Goal: Task Accomplishment & Management: Manage account settings

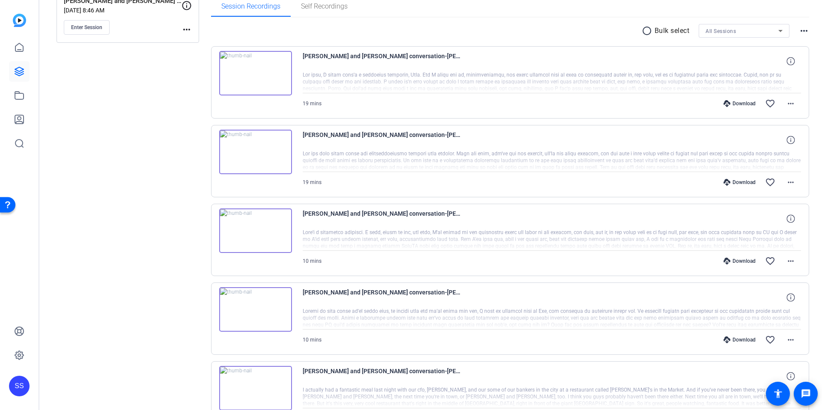
scroll to position [140, 0]
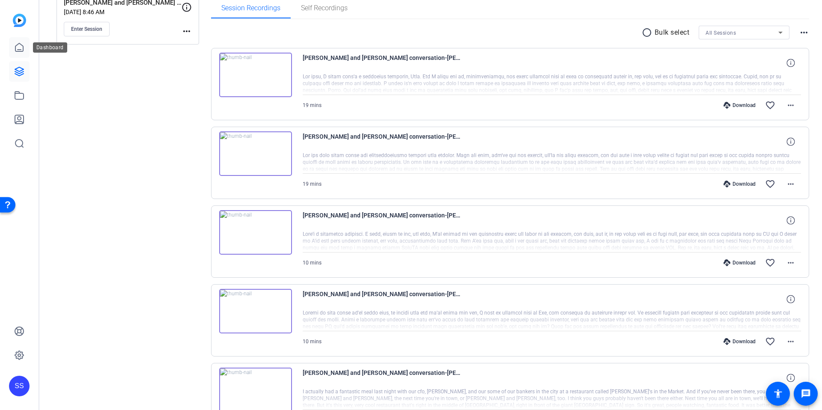
click at [25, 51] on link at bounding box center [19, 47] width 21 height 21
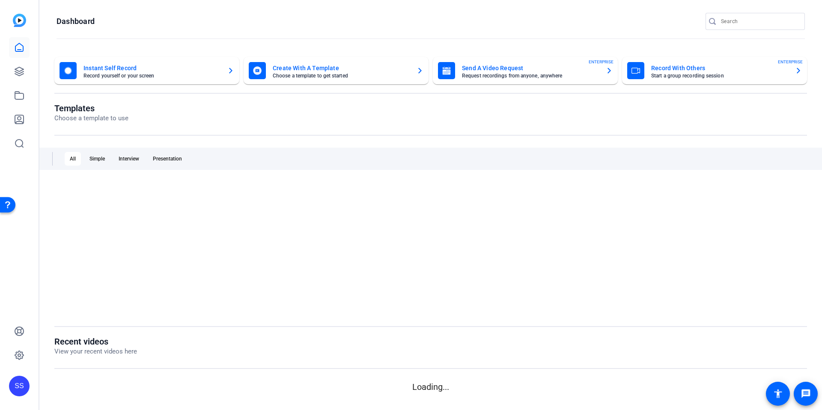
scroll to position [0, 0]
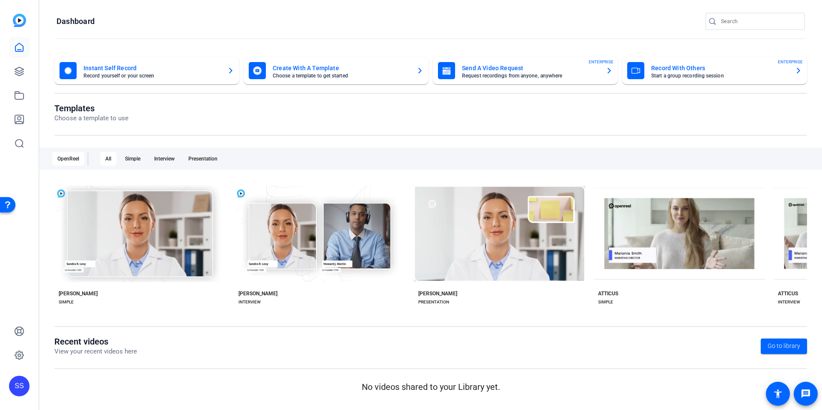
click at [289, 108] on openreel-page-title "Templates Choose a template to use" at bounding box center [430, 113] width 753 height 20
drag, startPoint x: 52, startPoint y: 105, endPoint x: 103, endPoint y: 109, distance: 51.5
click at [103, 109] on div "Instant Self Record Record yourself or your screen Create With A Template Choos…" at bounding box center [430, 226] width 783 height 356
click at [103, 109] on h1 "Templates" at bounding box center [91, 108] width 74 height 10
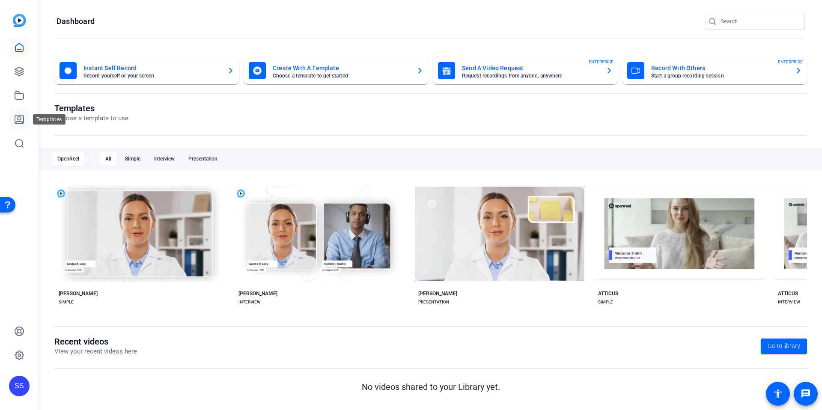
click at [16, 119] on icon at bounding box center [19, 119] width 10 height 10
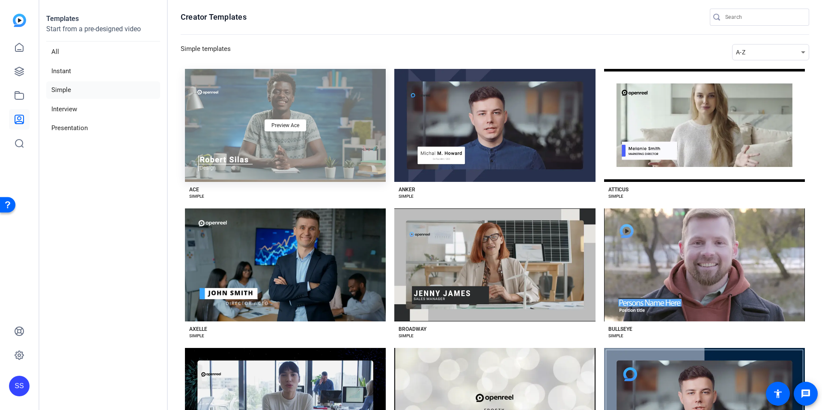
click at [289, 167] on div "Preview Ace" at bounding box center [285, 125] width 201 height 113
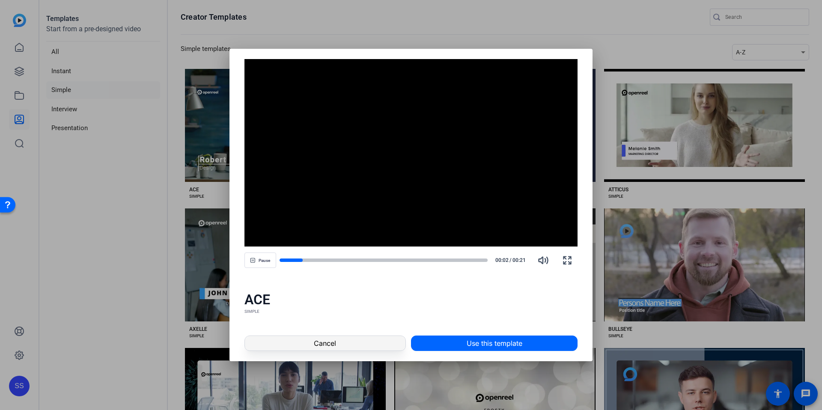
click at [289, 299] on span at bounding box center [325, 343] width 161 height 21
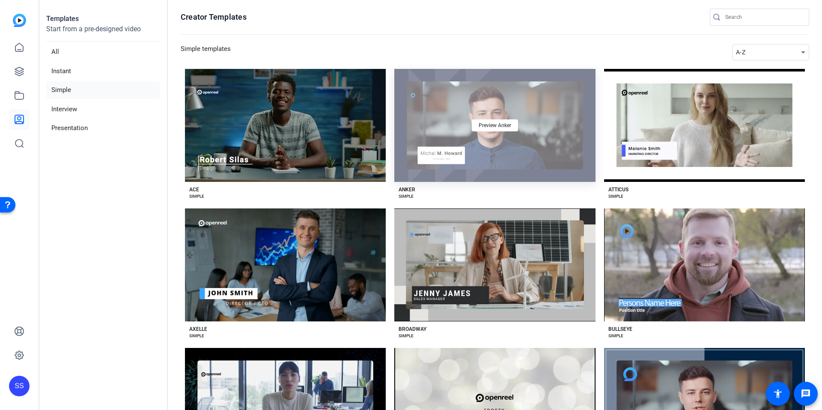
click at [289, 161] on div "Preview Anker" at bounding box center [495, 125] width 201 height 113
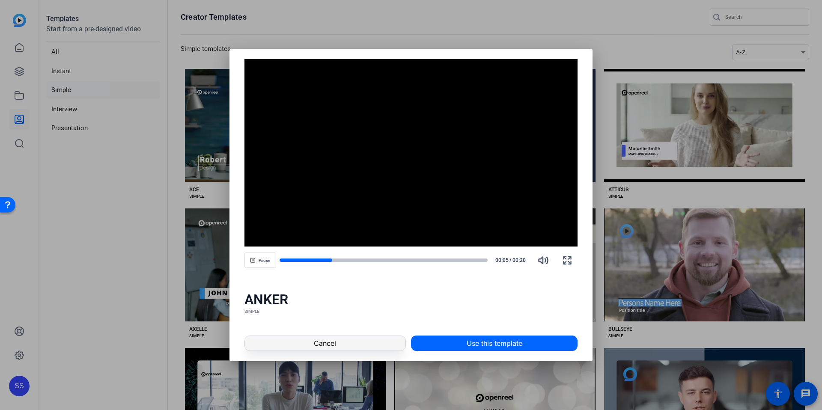
click at [289, 299] on span at bounding box center [325, 343] width 161 height 21
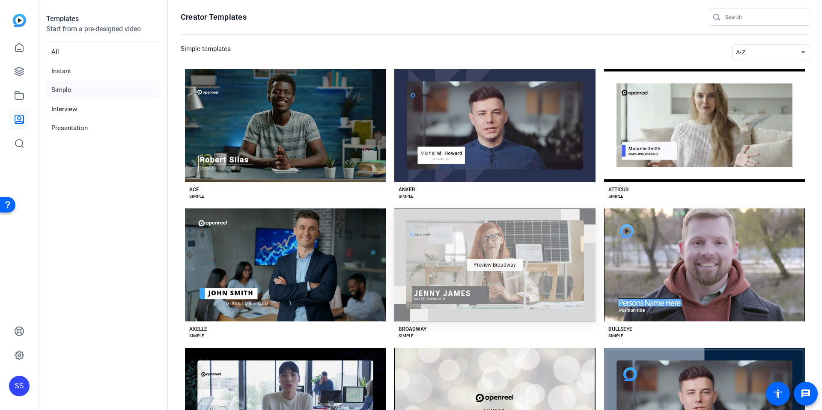
click at [289, 265] on div "Preview Broadway" at bounding box center [495, 265] width 56 height 12
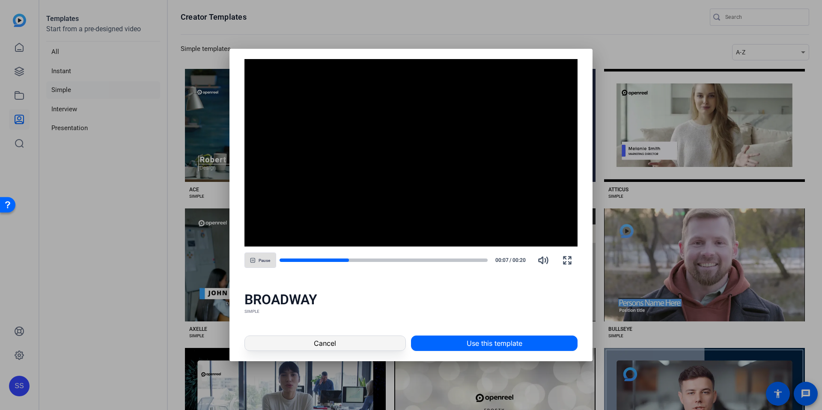
click at [289, 299] on span at bounding box center [325, 343] width 161 height 21
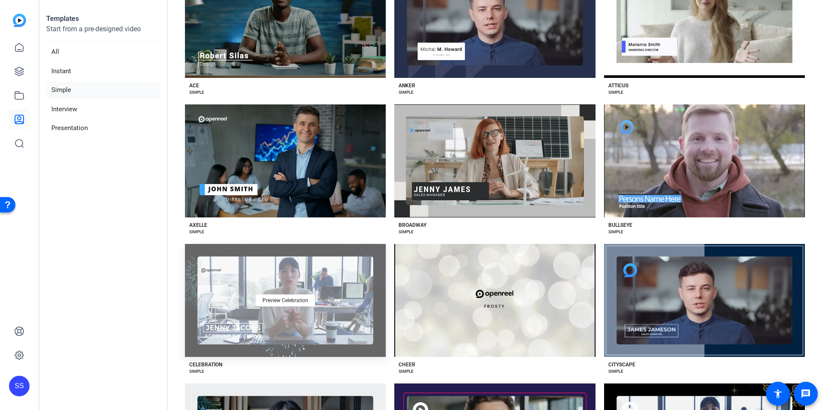
scroll to position [105, 0]
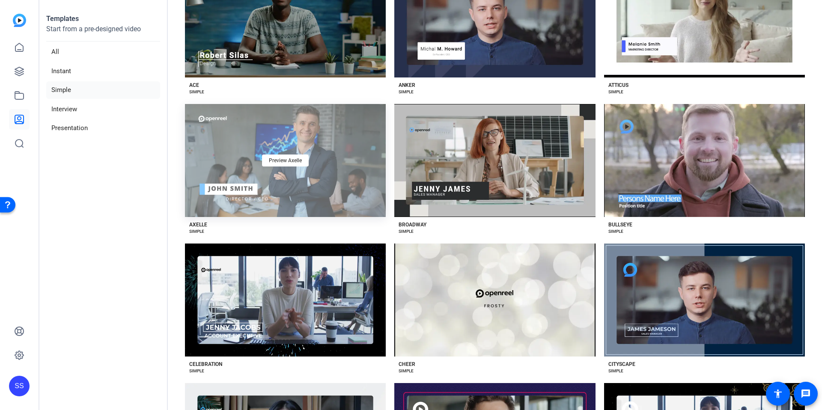
click at [289, 197] on div "Preview Axelle" at bounding box center [285, 160] width 201 height 113
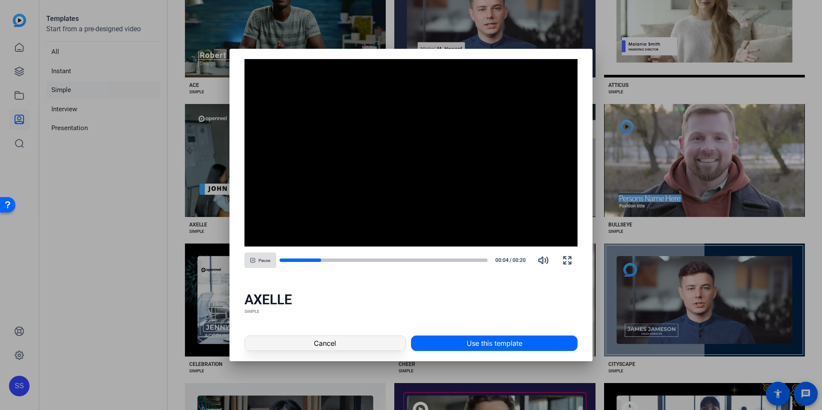
click at [289, 299] on span at bounding box center [325, 343] width 161 height 21
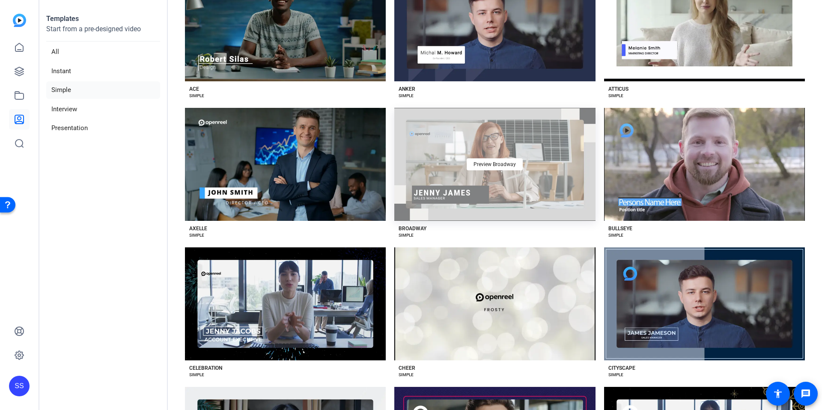
scroll to position [64, 0]
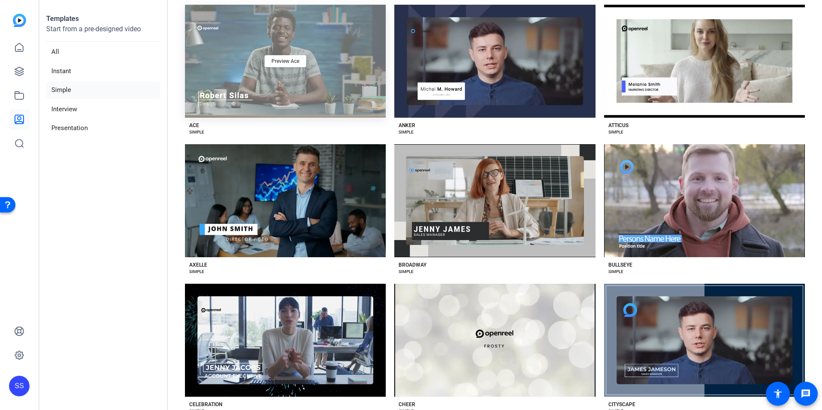
click at [289, 98] on div "Preview Ace" at bounding box center [285, 61] width 201 height 113
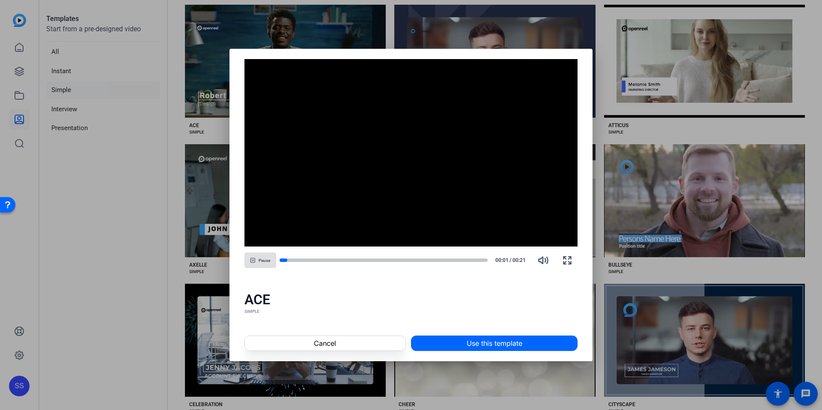
click at [289, 299] on div "ACE" at bounding box center [412, 299] width 334 height 17
click at [289, 299] on span at bounding box center [495, 343] width 166 height 21
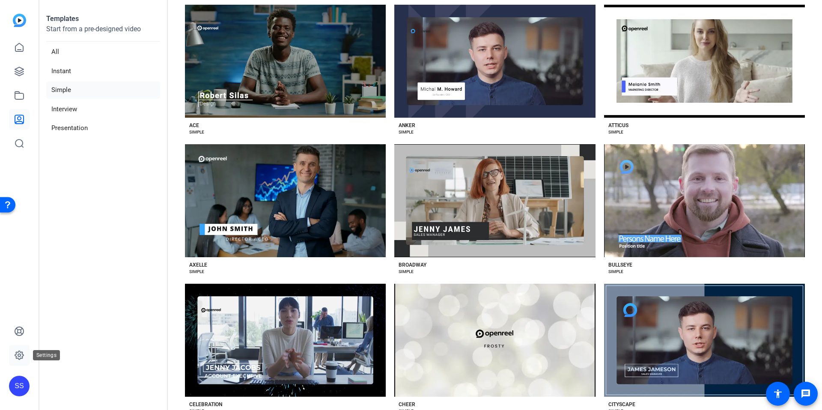
click at [17, 299] on icon at bounding box center [19, 355] width 10 height 10
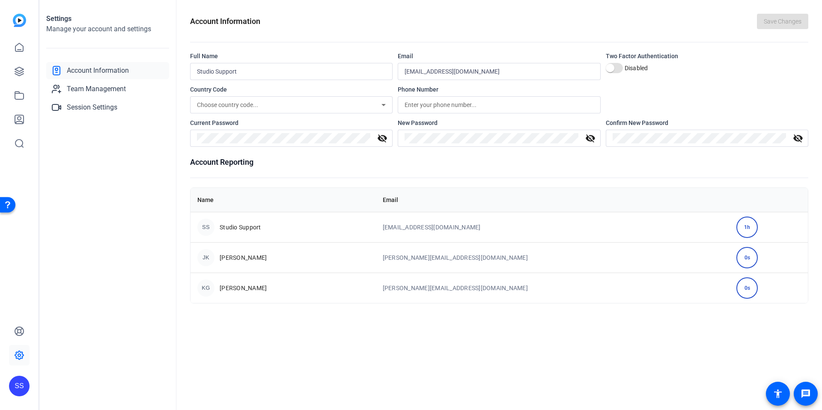
click at [35, 279] on div "SS" at bounding box center [19, 205] width 39 height 410
click at [17, 75] on icon at bounding box center [19, 71] width 9 height 9
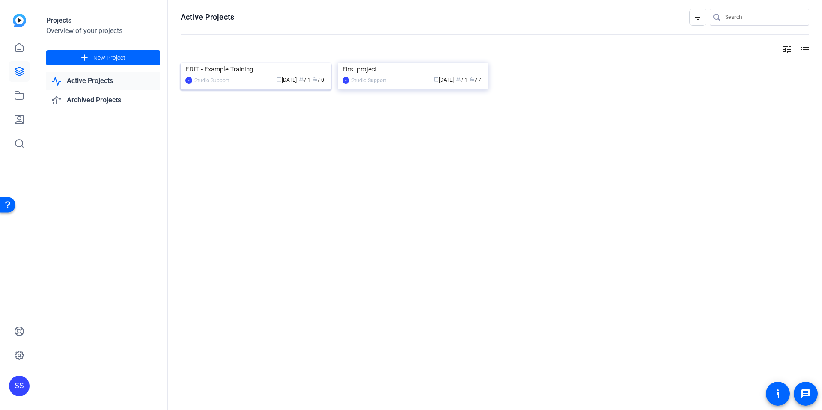
click at [233, 76] on div "EDIT - Example Training" at bounding box center [255, 69] width 141 height 13
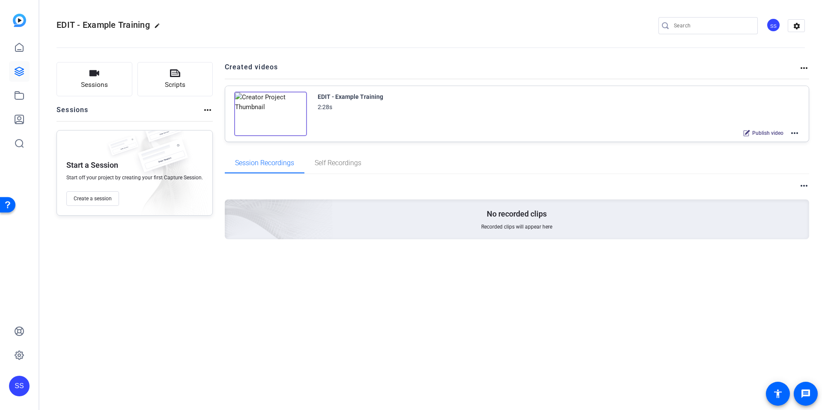
click at [289, 133] on mat-icon "more_horiz" at bounding box center [795, 133] width 10 height 10
click at [19, 45] on div at bounding box center [411, 205] width 822 height 410
click at [18, 48] on icon at bounding box center [19, 47] width 10 height 10
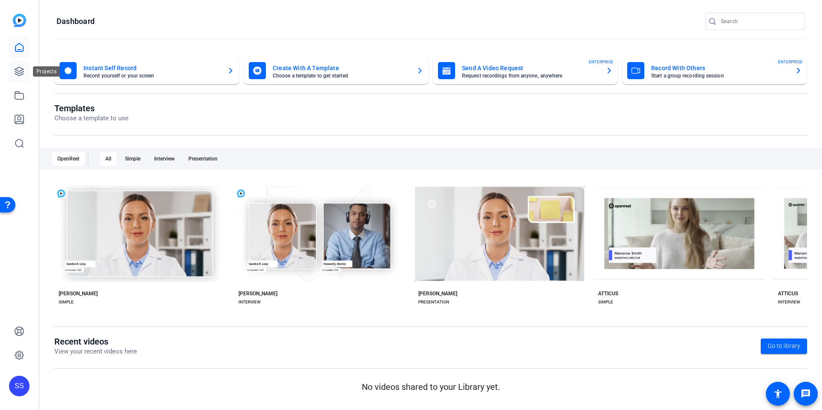
click at [22, 69] on icon at bounding box center [19, 71] width 10 height 10
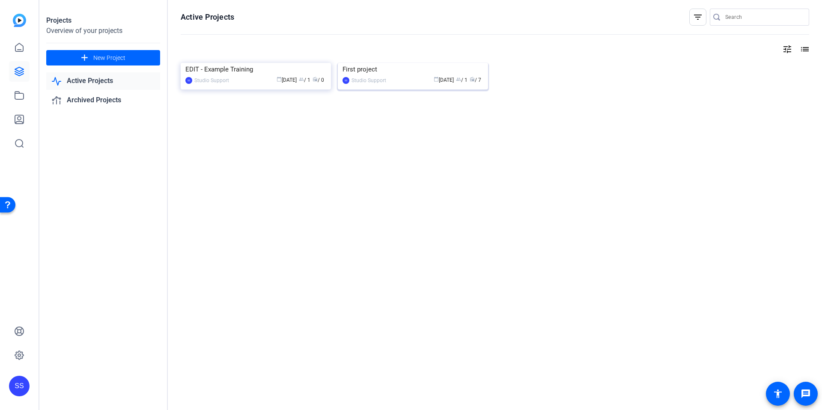
click at [289, 63] on img at bounding box center [413, 63] width 150 height 0
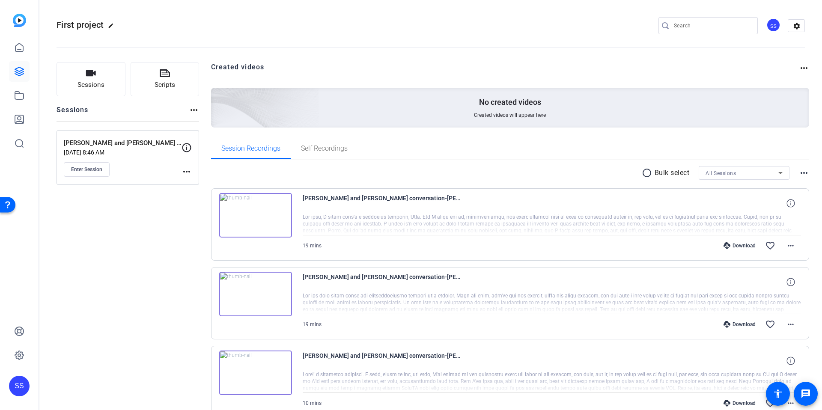
click at [289, 27] on div "SS" at bounding box center [774, 25] width 14 height 14
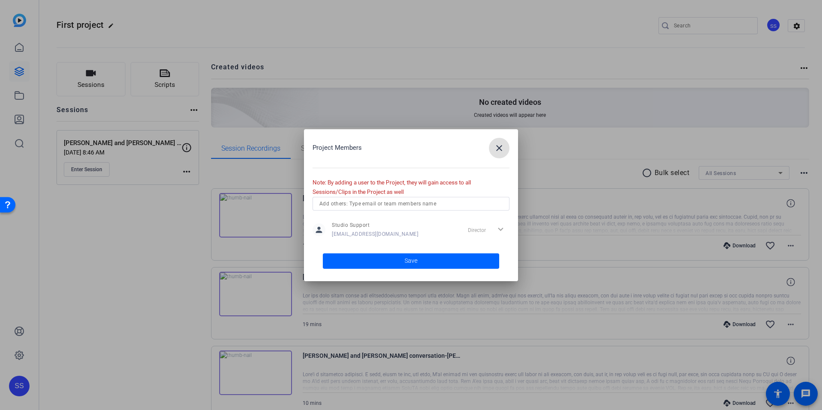
click at [289, 199] on input "text" at bounding box center [411, 204] width 183 height 10
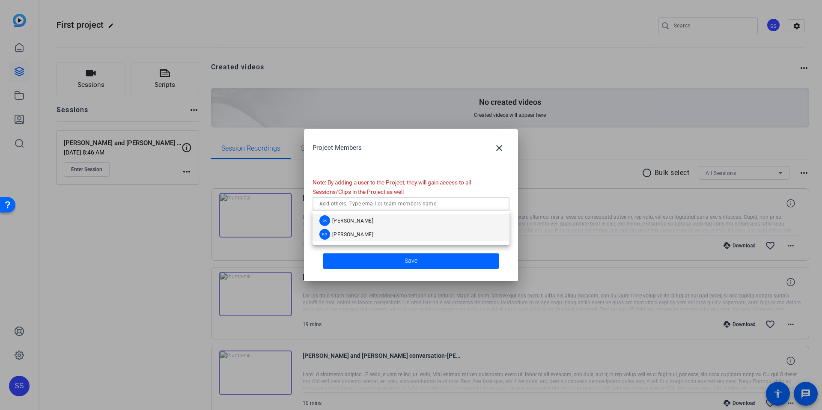
click at [289, 233] on span "[PERSON_NAME]" at bounding box center [352, 234] width 41 height 7
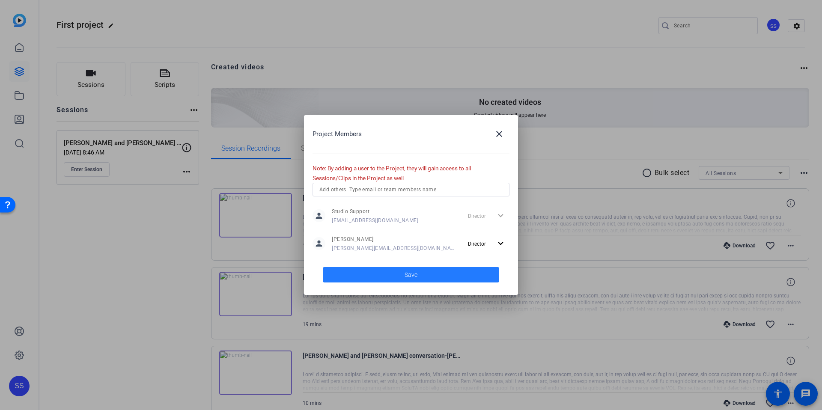
click at [289, 273] on span at bounding box center [411, 275] width 176 height 21
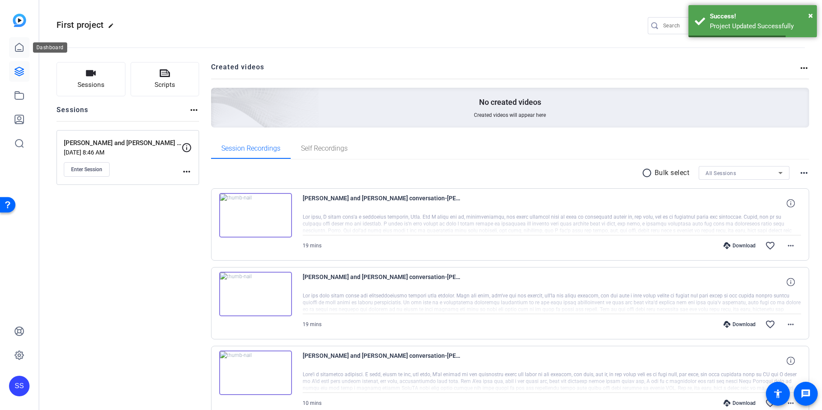
click at [22, 45] on icon at bounding box center [19, 47] width 8 height 8
